Goal: Use online tool/utility: Utilize a website feature to perform a specific function

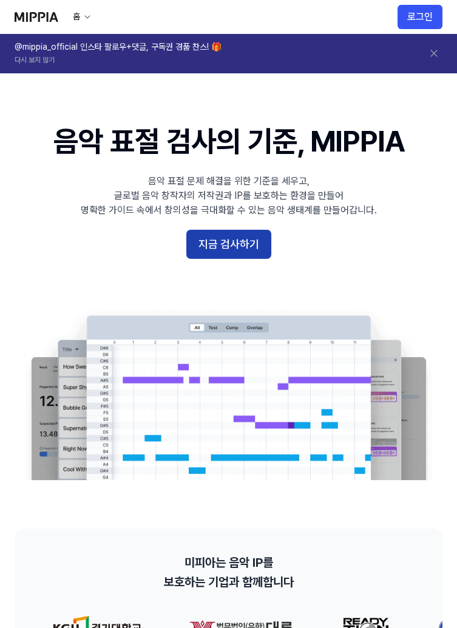
click at [244, 244] on button "지금 검사하기" at bounding box center [228, 244] width 85 height 29
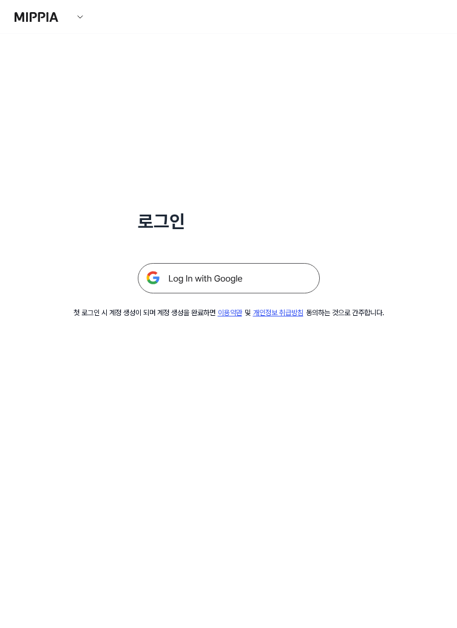
click at [248, 285] on img at bounding box center [229, 278] width 182 height 30
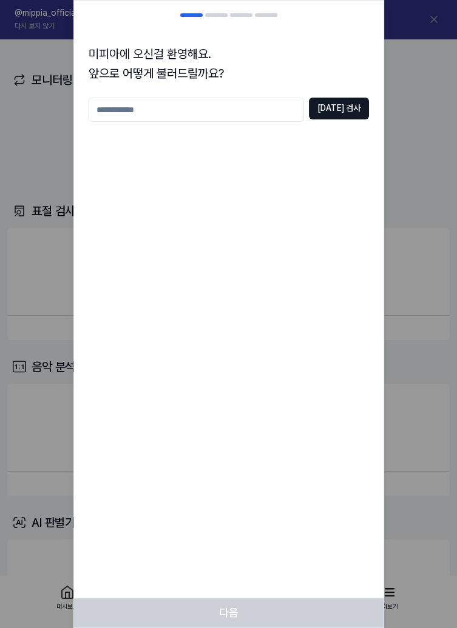
click at [275, 99] on input "text" at bounding box center [196, 110] width 215 height 24
click at [275, 93] on div "미피아에 오신걸 환영해요. 앞으로 어떻게 불러드릴까요? 중복 검사" at bounding box center [228, 134] width 309 height 209
click at [272, 107] on input "text" at bounding box center [196, 110] width 215 height 24
click at [357, 107] on button "중복 검사" at bounding box center [339, 109] width 60 height 22
click at [243, 109] on input "**" at bounding box center [196, 110] width 215 height 24
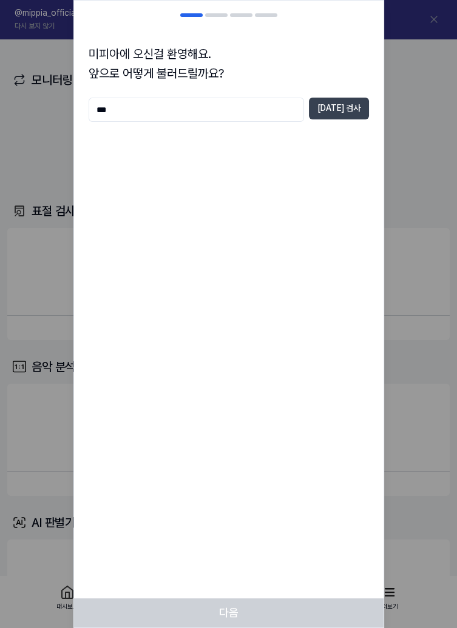
type input "***"
click at [353, 109] on button "중복 검사" at bounding box center [339, 109] width 60 height 22
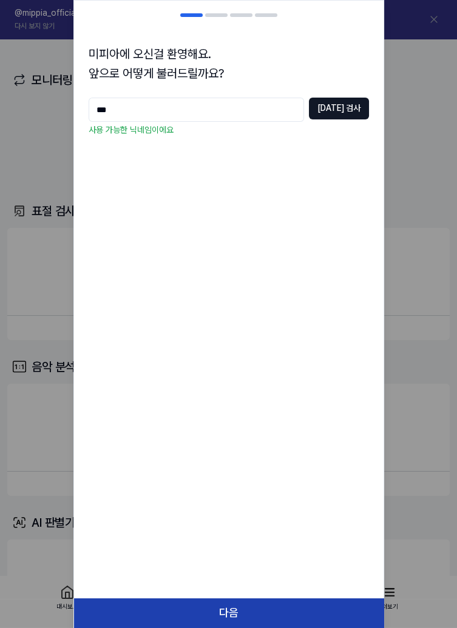
click at [244, 622] on button "다음" at bounding box center [228, 613] width 309 height 29
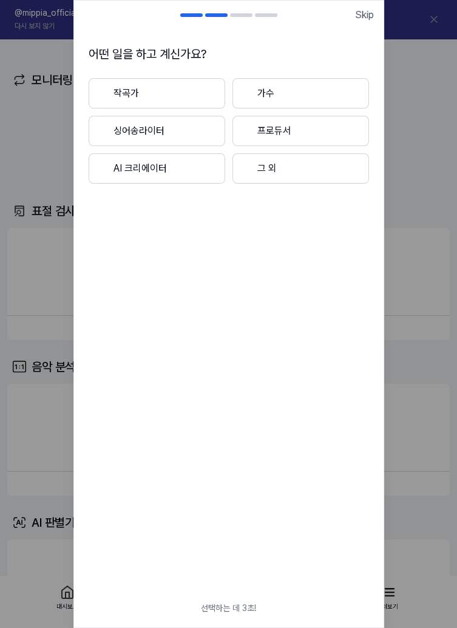
click at [184, 132] on button "싱어송라이터" at bounding box center [157, 131] width 136 height 30
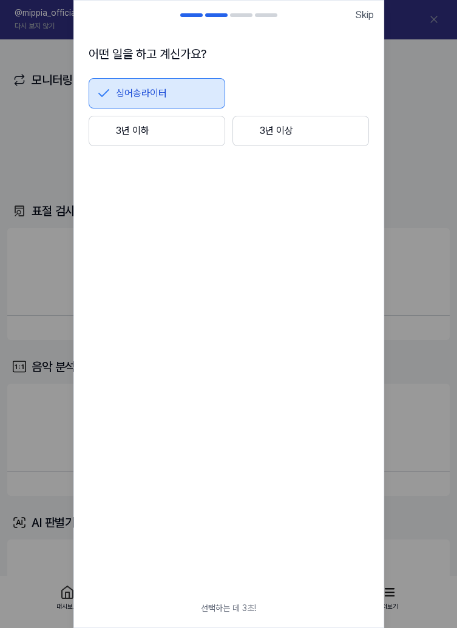
click at [176, 130] on button "3년 이하" at bounding box center [157, 131] width 136 height 30
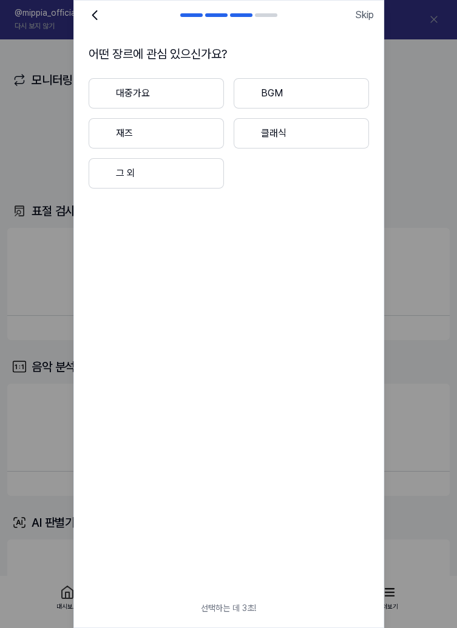
click at [195, 87] on button "대중가요" at bounding box center [156, 93] width 135 height 30
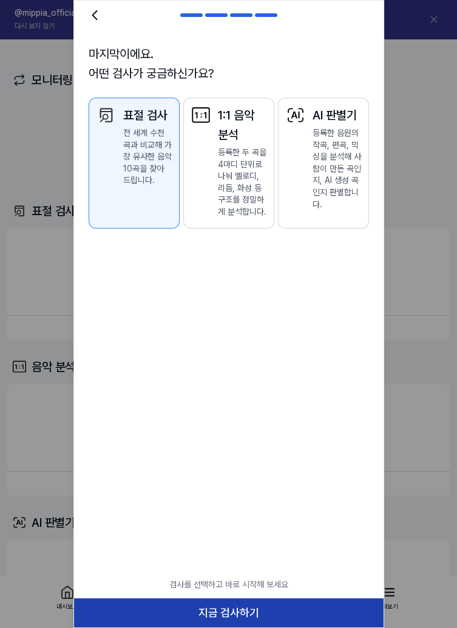
click at [208, 616] on button "지금 검사하기" at bounding box center [228, 613] width 309 height 29
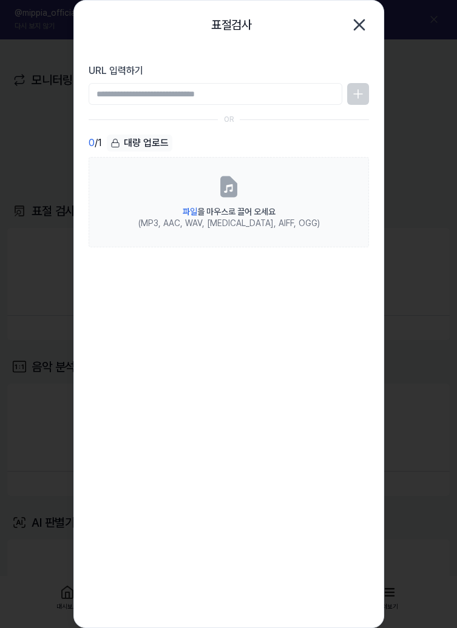
click at [185, 357] on div "0 / 1 대량 업로드 파일 을 마우스로 끌어 오세요 (MP3, AAC, WAV, FLAC, AIFF, OGG)" at bounding box center [229, 374] width 280 height 479
click at [368, 20] on icon "button" at bounding box center [358, 24] width 19 height 19
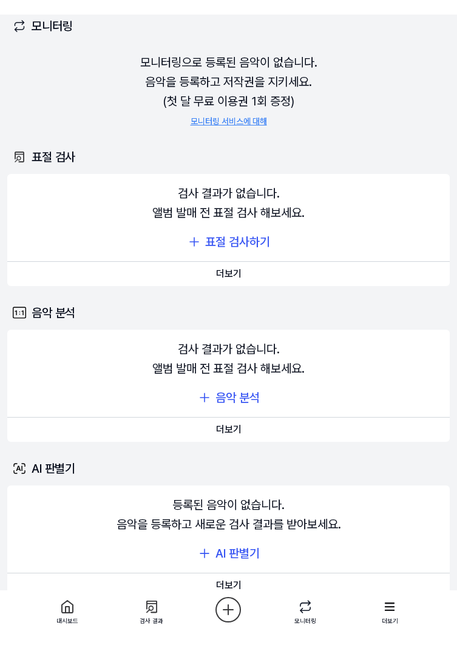
scroll to position [58, 0]
